Goal: Find contact information: Find contact information

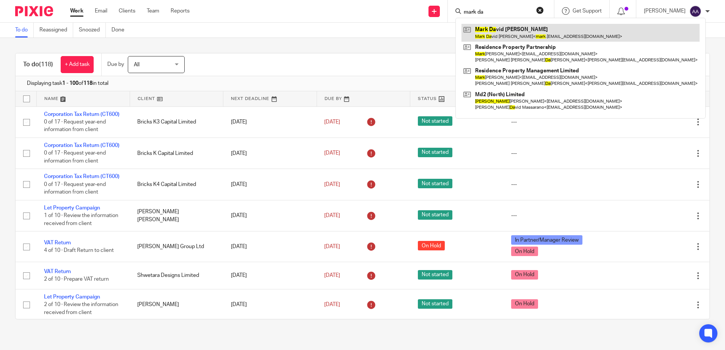
type input "mark da"
click at [535, 31] on link at bounding box center [581, 32] width 238 height 17
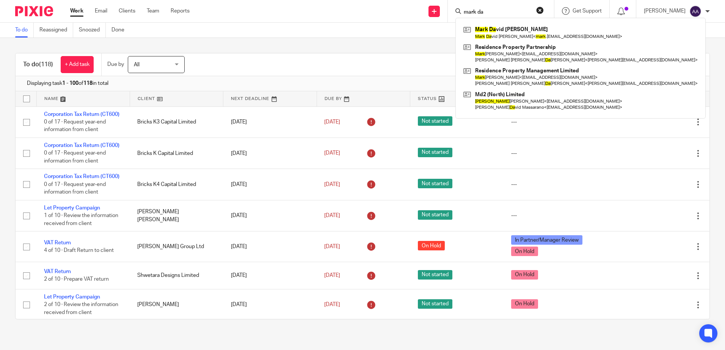
click at [278, 43] on div "To do (118) + Add task Due by All All Today Tomorrow This week Next week This m…" at bounding box center [362, 186] width 725 height 297
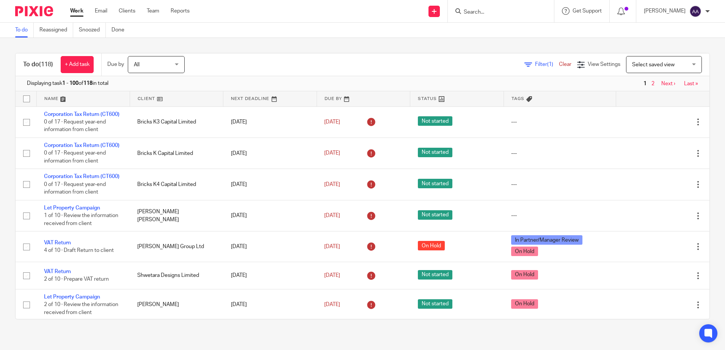
click at [513, 13] on input "Search" at bounding box center [497, 12] width 68 height 7
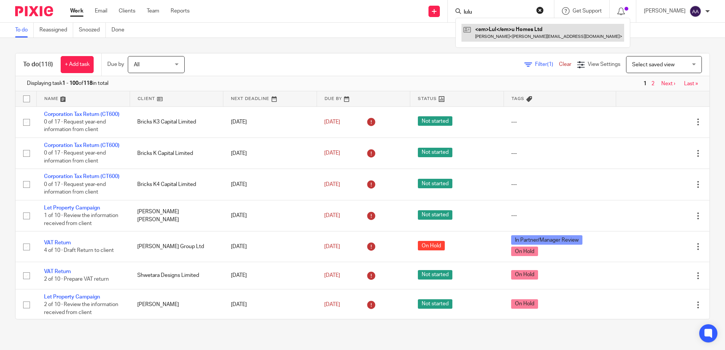
type input "lulu"
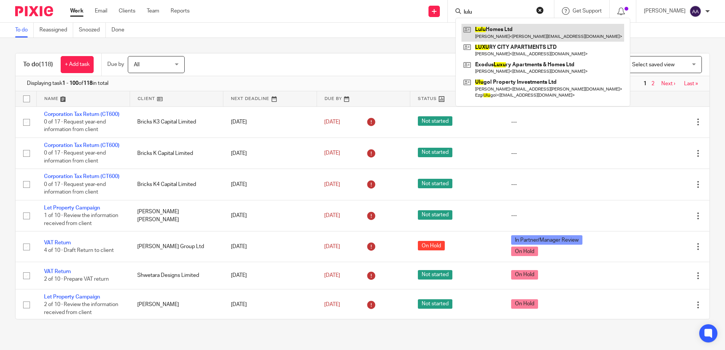
click at [511, 31] on link at bounding box center [543, 32] width 163 height 17
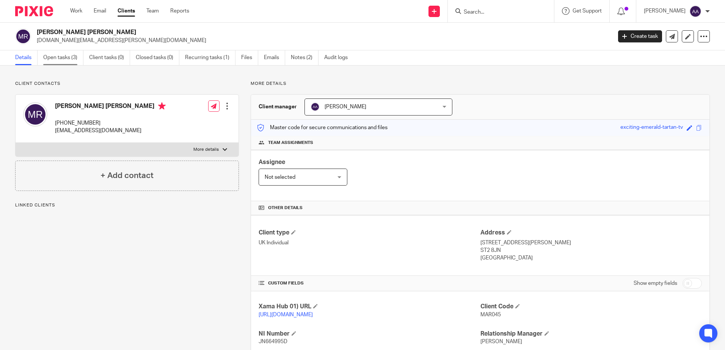
click at [58, 56] on link "Open tasks (3)" at bounding box center [63, 57] width 40 height 15
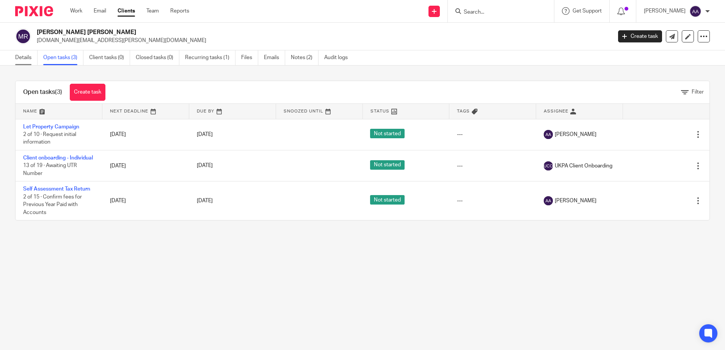
click at [20, 55] on link "Details" at bounding box center [26, 57] width 22 height 15
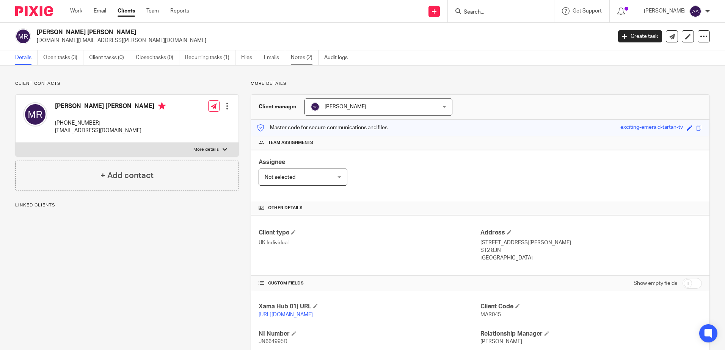
click at [307, 55] on link "Notes (2)" at bounding box center [305, 57] width 28 height 15
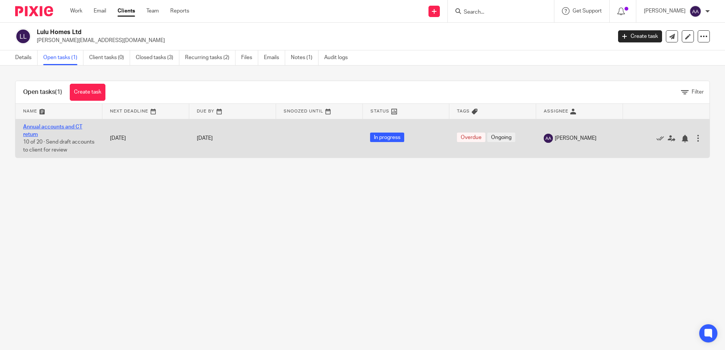
click at [73, 126] on link "Annual accounts and CT return" at bounding box center [52, 130] width 59 height 13
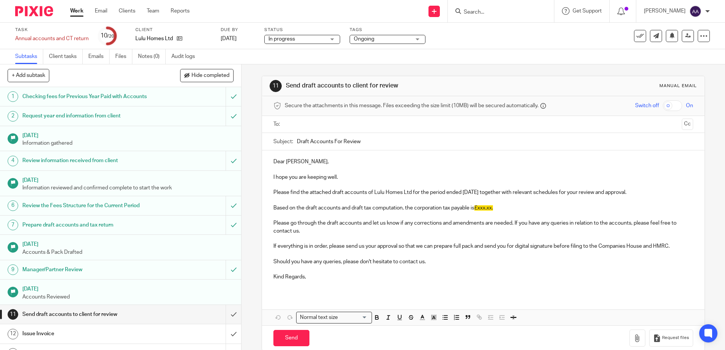
click at [317, 128] on input "text" at bounding box center [482, 124] width 391 height 9
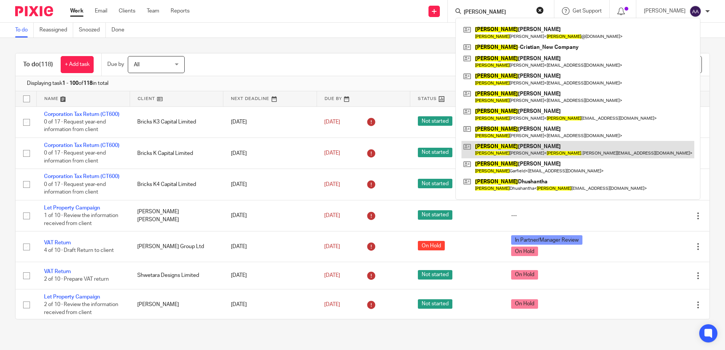
type input "[PERSON_NAME]"
click at [530, 147] on link at bounding box center [578, 149] width 233 height 17
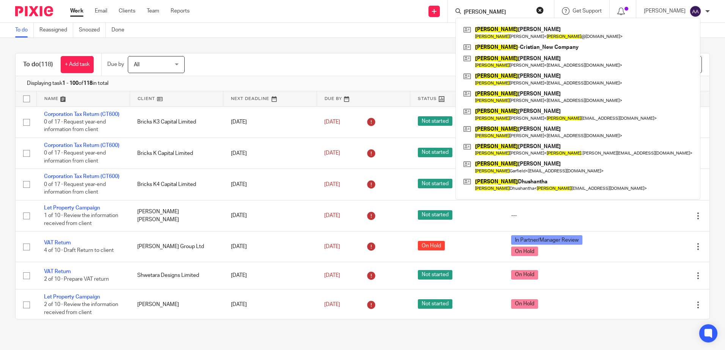
drag, startPoint x: 515, startPoint y: 14, endPoint x: 427, endPoint y: 6, distance: 87.9
click at [427, 6] on div "Send new email Create task Add client andrew Andrew Hilliard Andrew Hilliard < …" at bounding box center [463, 11] width 524 height 22
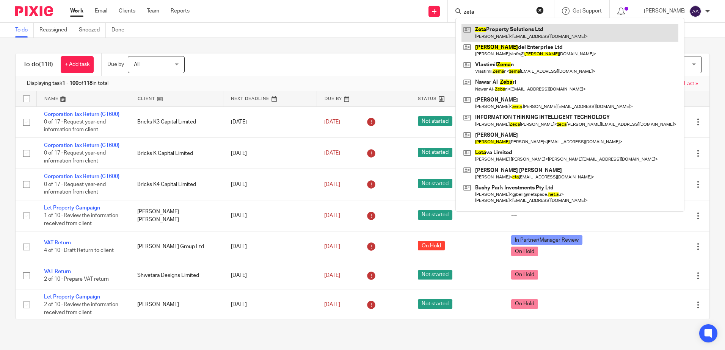
type input "zeta"
click at [520, 28] on link at bounding box center [570, 32] width 217 height 17
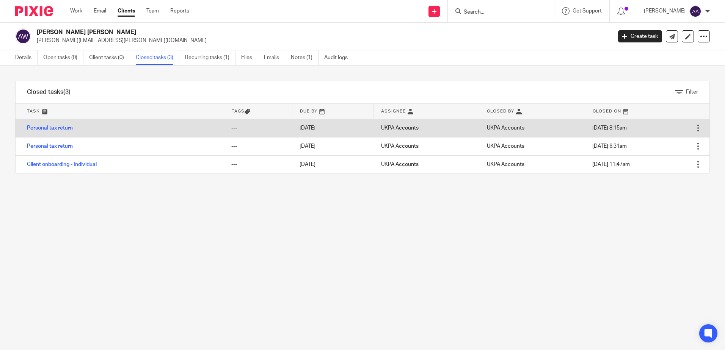
click at [44, 128] on link "Personal tax return" at bounding box center [50, 128] width 46 height 5
drag, startPoint x: 47, startPoint y: 147, endPoint x: 50, endPoint y: 135, distance: 12.7
click at [47, 147] on link "Personal tax return" at bounding box center [50, 146] width 46 height 5
click at [55, 126] on link "Personal tax return" at bounding box center [50, 128] width 46 height 5
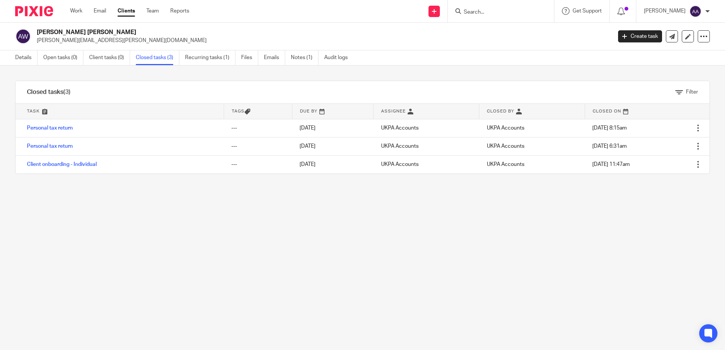
click at [60, 34] on h2 "[PERSON_NAME] [PERSON_NAME]" at bounding box center [265, 32] width 456 height 8
click at [31, 59] on link "Details" at bounding box center [26, 57] width 22 height 15
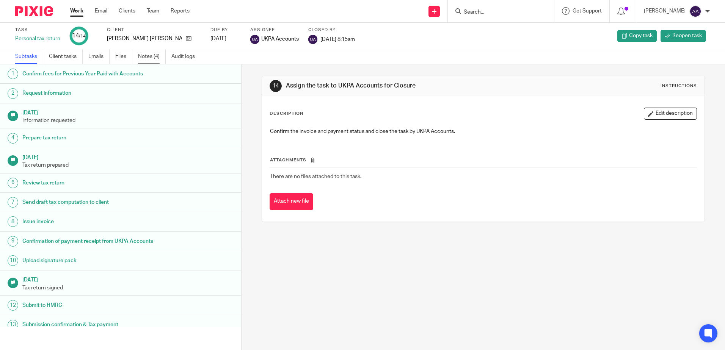
click at [151, 55] on link "Notes (4)" at bounding box center [152, 56] width 28 height 15
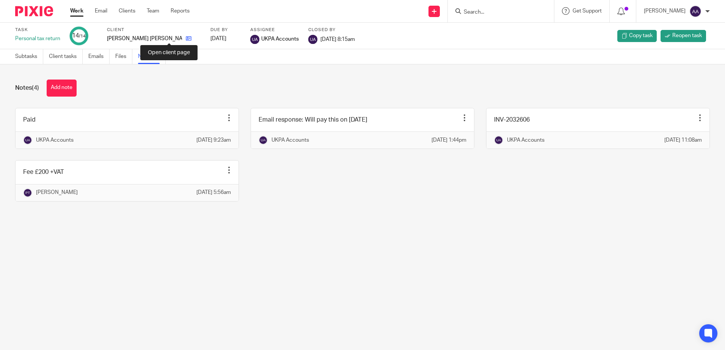
click at [186, 39] on icon at bounding box center [189, 39] width 6 height 6
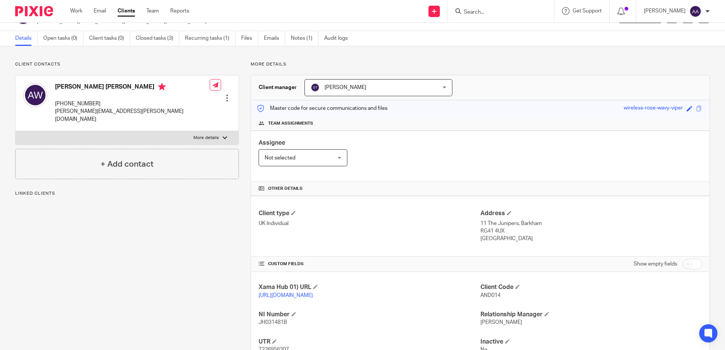
scroll to position [38, 0]
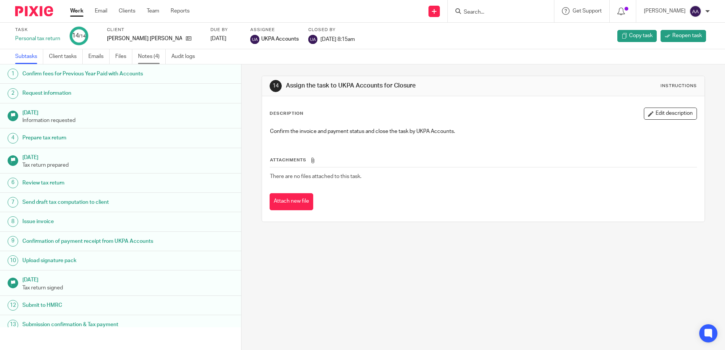
click at [148, 55] on link "Notes (4)" at bounding box center [152, 56] width 28 height 15
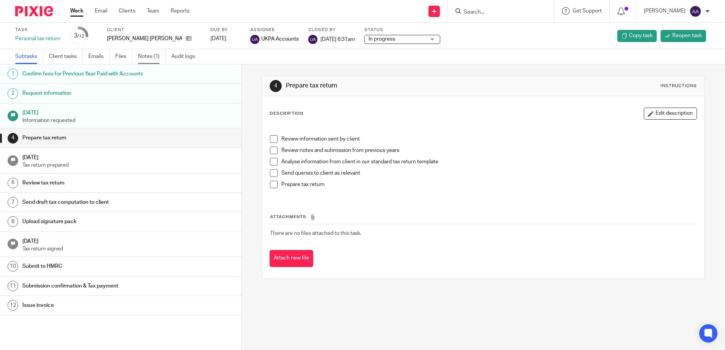
click at [152, 57] on link "Notes (1)" at bounding box center [152, 56] width 28 height 15
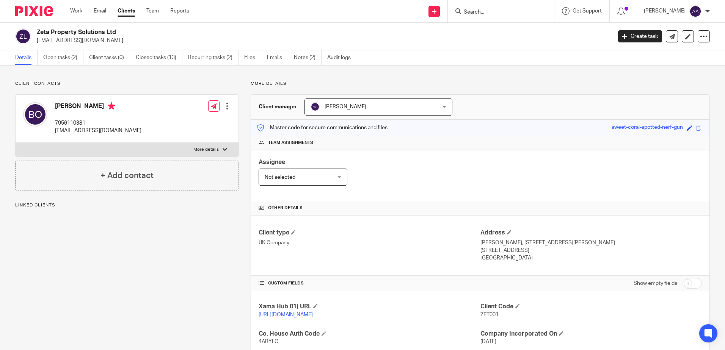
scroll to position [182, 0]
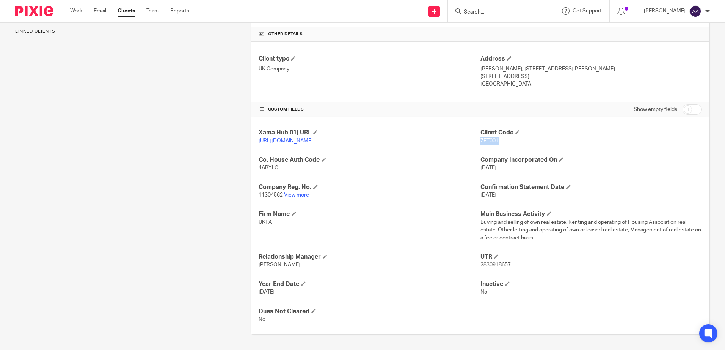
drag, startPoint x: 476, startPoint y: 134, endPoint x: 504, endPoint y: 136, distance: 28.2
click at [504, 137] on p "ZET001" at bounding box center [591, 141] width 221 height 8
copy span "ZET001"
click at [191, 190] on div "Client contacts Babatunde Odeleye 7956110381 bolu58@yahoo.co.uk Edit contact Cr…" at bounding box center [121, 121] width 236 height 429
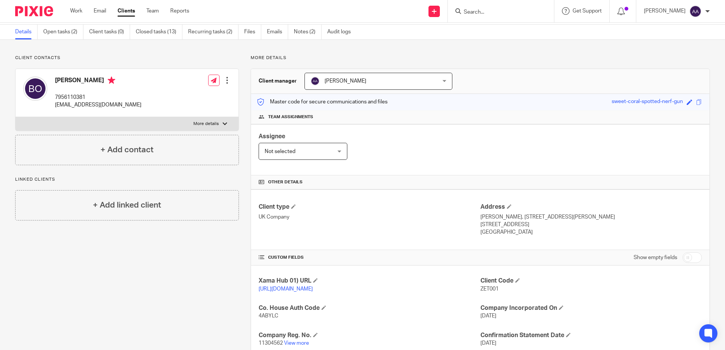
scroll to position [0, 0]
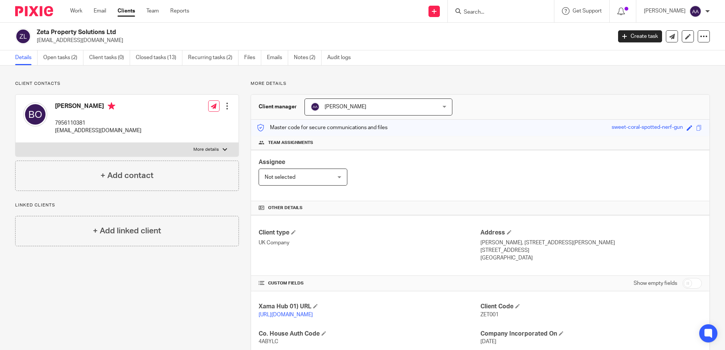
drag, startPoint x: 99, startPoint y: 42, endPoint x: 35, endPoint y: 44, distance: 64.1
click at [35, 44] on div "Zeta Property Solutions Ltd bolu58@yahoo.co.uk" at bounding box center [311, 36] width 592 height 16
copy p "bolu58@yahoo.co.uk"
drag, startPoint x: 162, startPoint y: 38, endPoint x: 163, endPoint y: 27, distance: 10.7
click at [162, 38] on p "bolu58@yahoo.co.uk" at bounding box center [322, 41] width 570 height 8
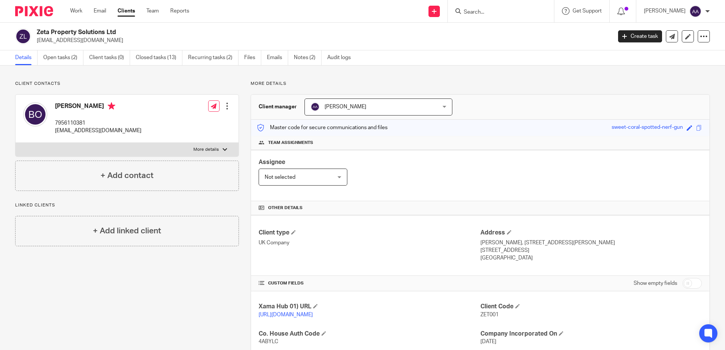
click at [50, 12] on img at bounding box center [34, 11] width 38 height 10
